Goal: Transaction & Acquisition: Download file/media

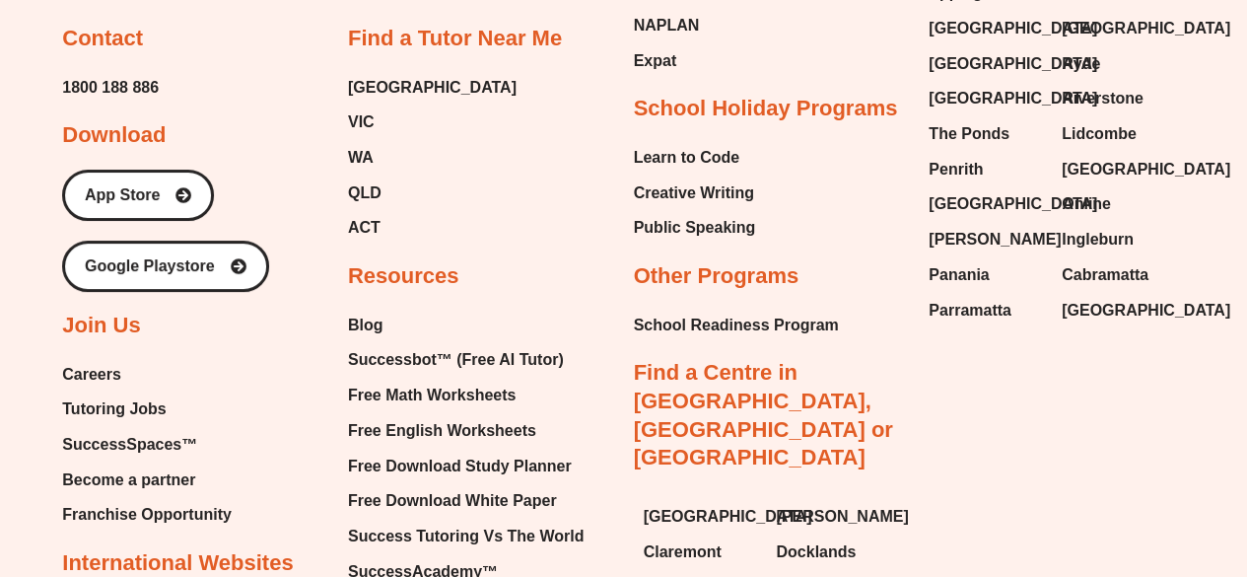
scroll to position [11278, 0]
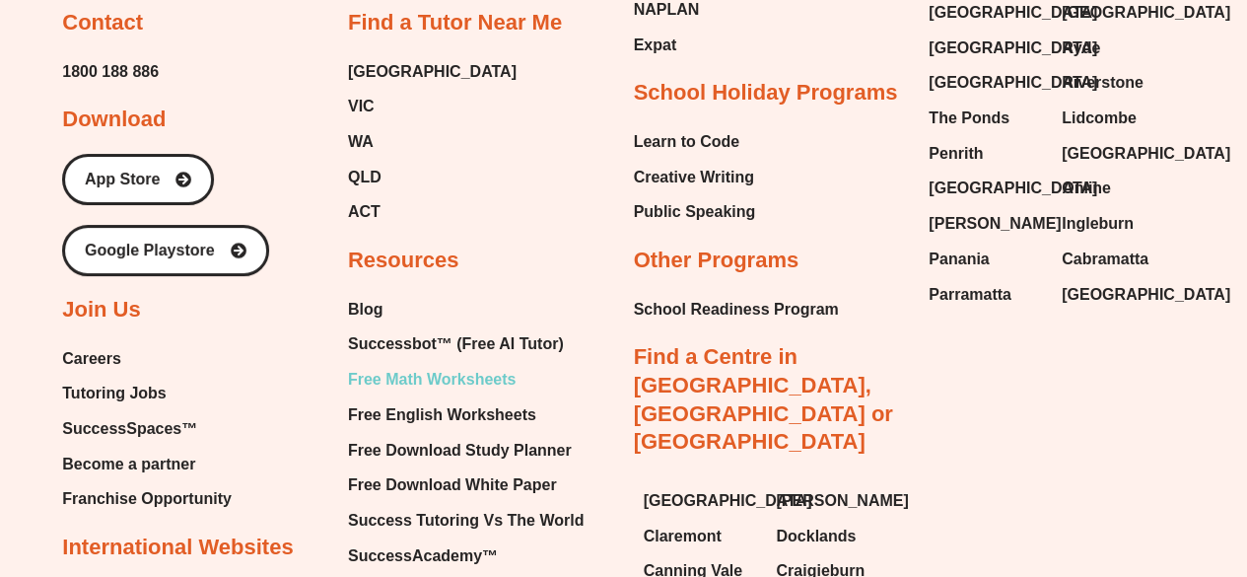
click at [493, 365] on span "Free Math Worksheets" at bounding box center [432, 380] width 168 height 30
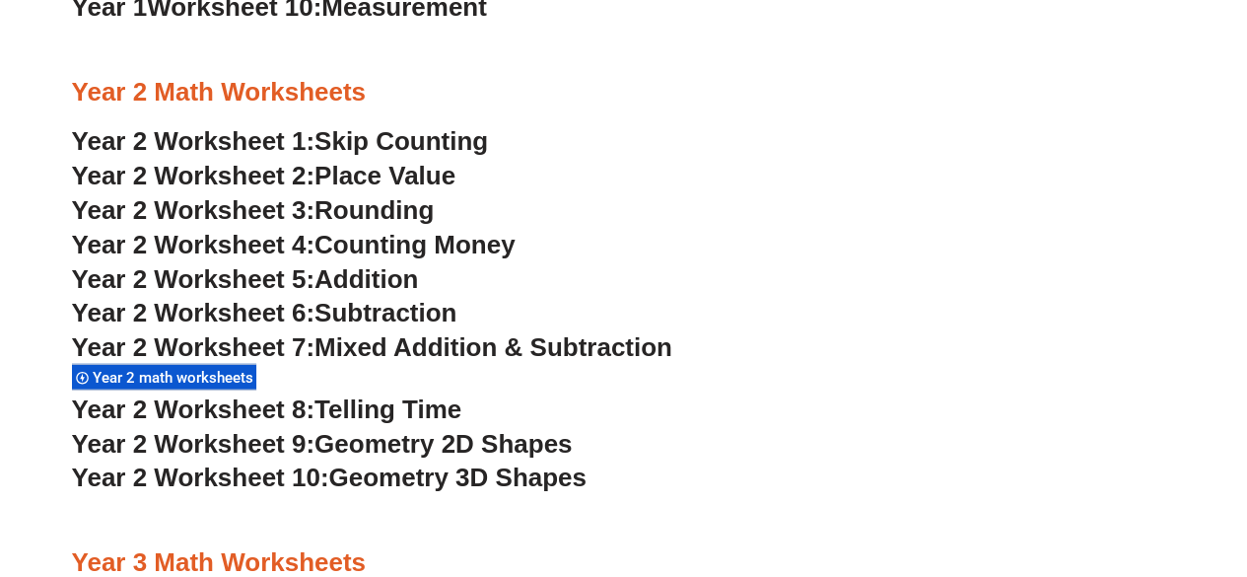
scroll to position [2272, 0]
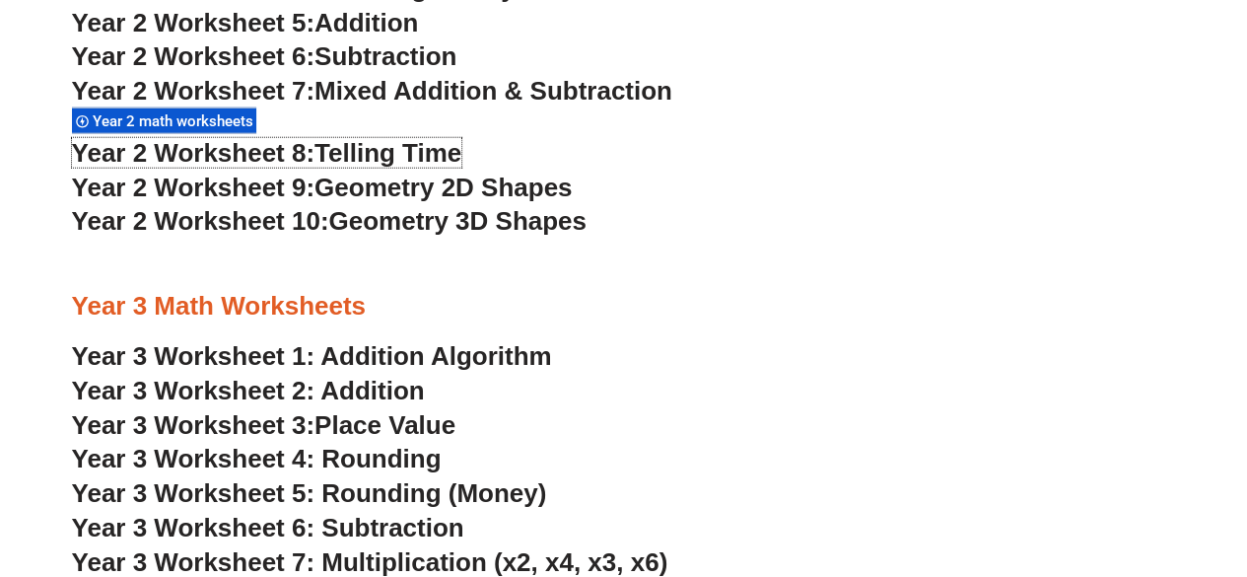
scroll to position [2470, 0]
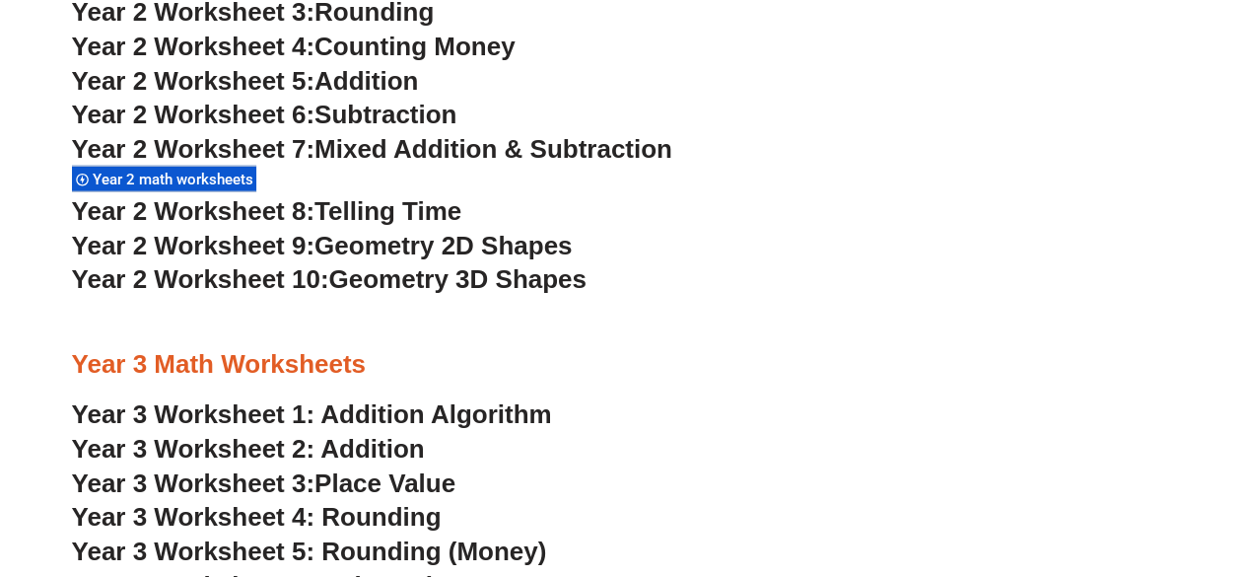
click at [720, 273] on h3 "Year 2 Worksheet 10: Geometry 3D Shapes" at bounding box center [624, 280] width 1104 height 34
